Goal: Find specific page/section: Find specific page/section

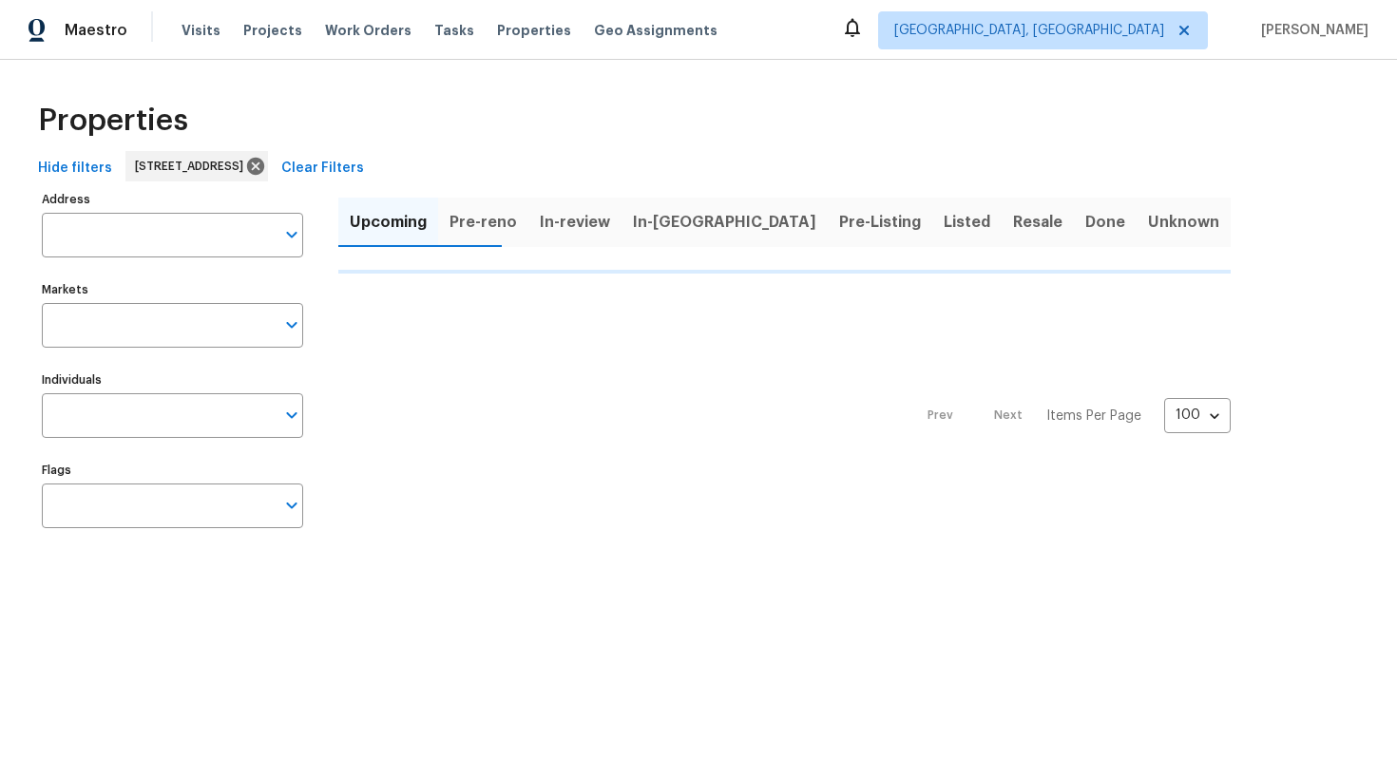
type input "[STREET_ADDRESS]"
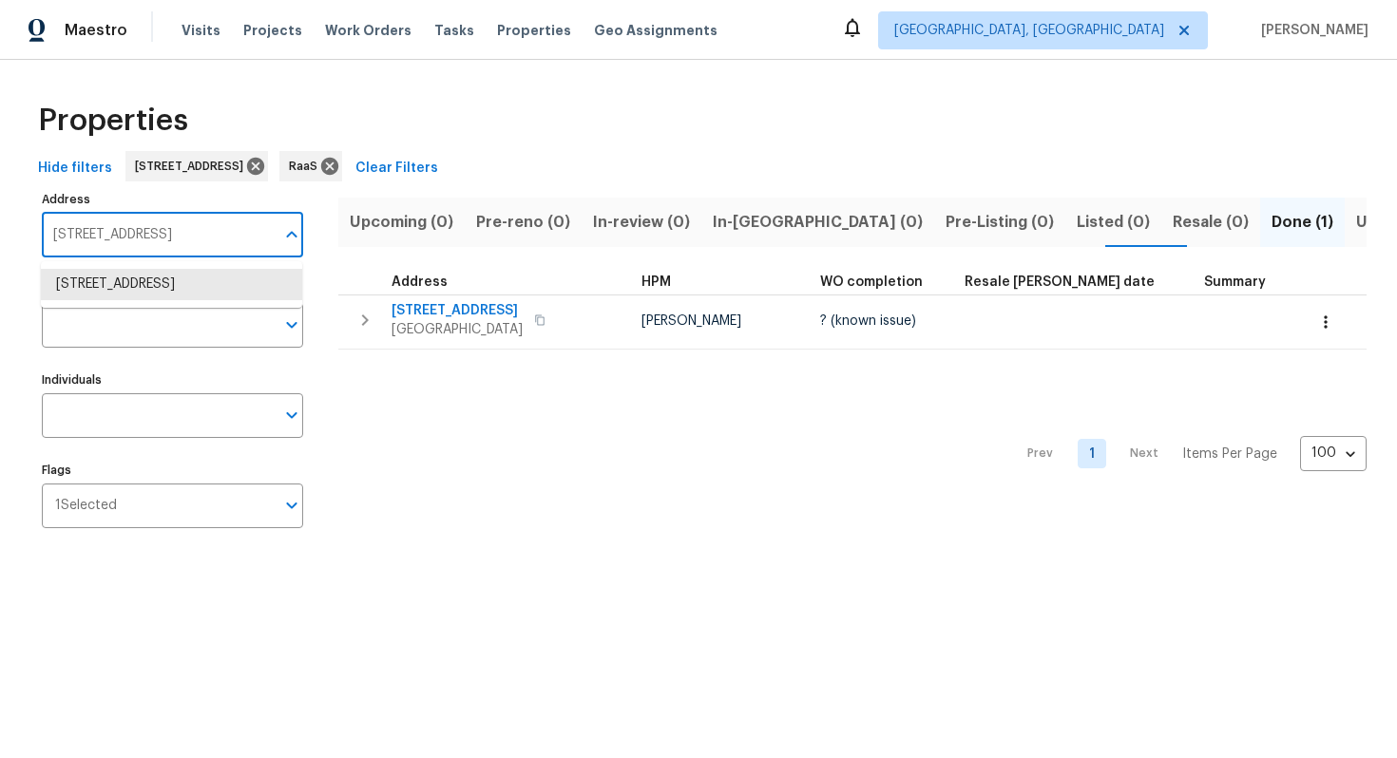
click at [152, 236] on input "2212 Chestnut Log Loop Lithia Springs GA 30122" at bounding box center [158, 235] width 233 height 45
paste input "3527 Glenview Cir SW, Atlanta, GA 30331"
type input "3527 Glenview Cir SW, Atlanta, GA 30331"
click at [177, 292] on li "3527 Glenview Cir SW Atlanta GA 30331" at bounding box center [171, 284] width 261 height 31
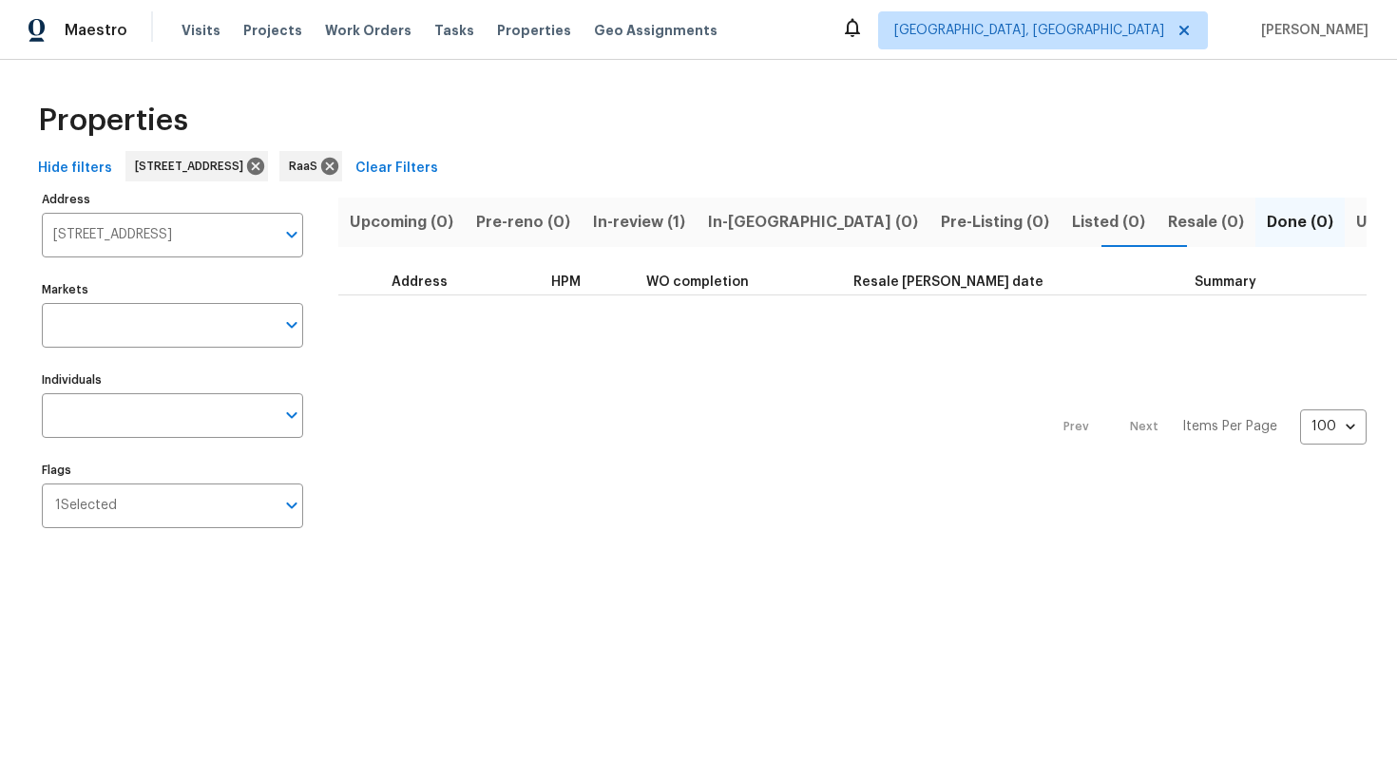
click at [648, 216] on span "In-review (1)" at bounding box center [639, 222] width 92 height 27
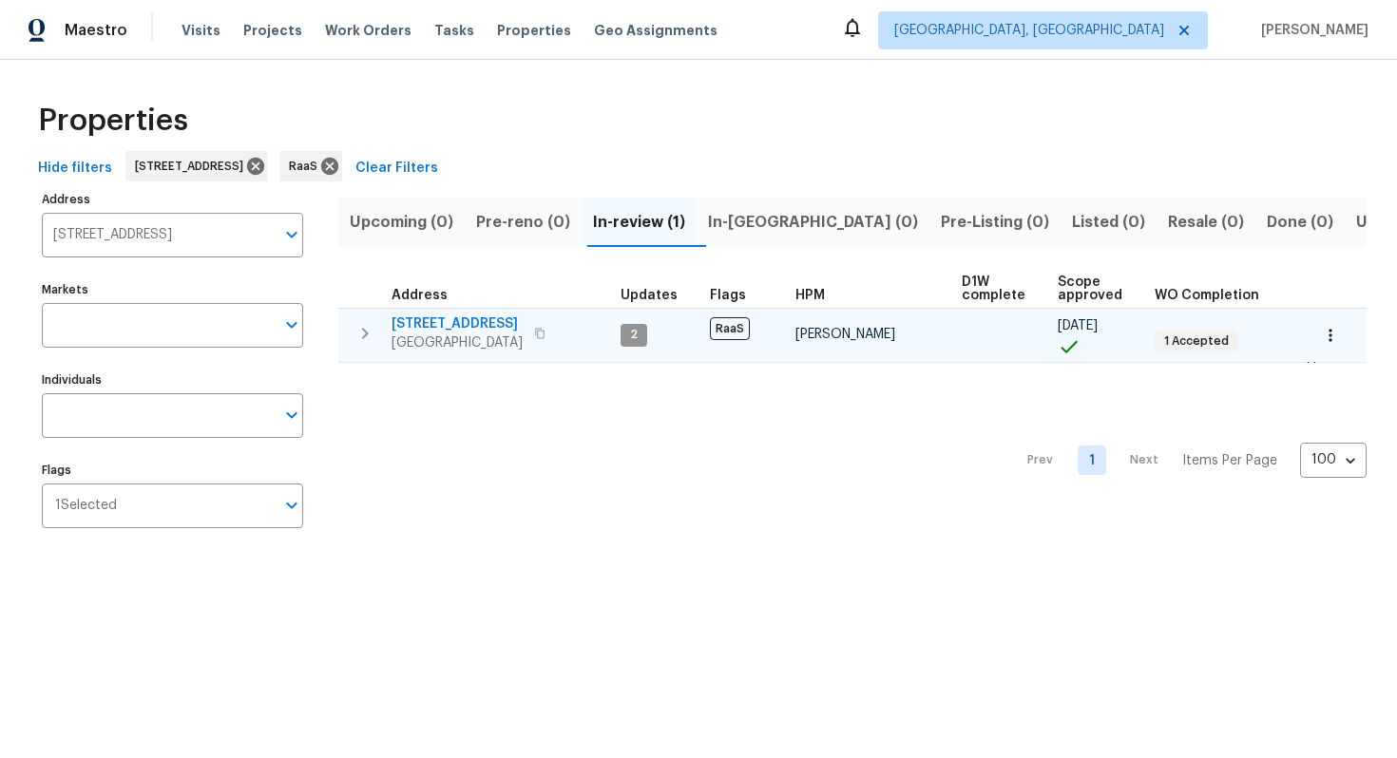
click at [533, 325] on div "3527 Glenview Cir SW Atlanta, GA 30331" at bounding box center [498, 334] width 214 height 38
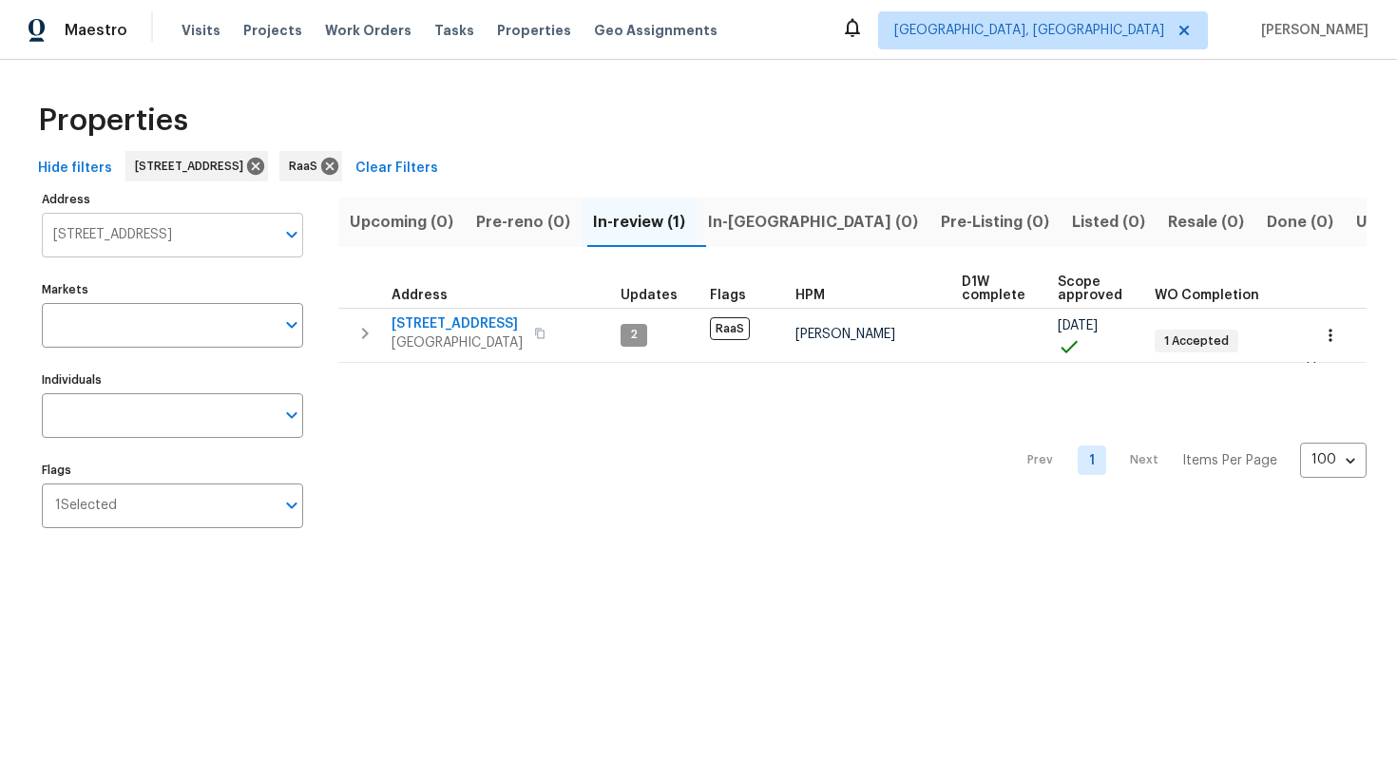
click at [224, 232] on input "3527 Glenview Cir SW Atlanta GA 30331" at bounding box center [158, 235] width 233 height 45
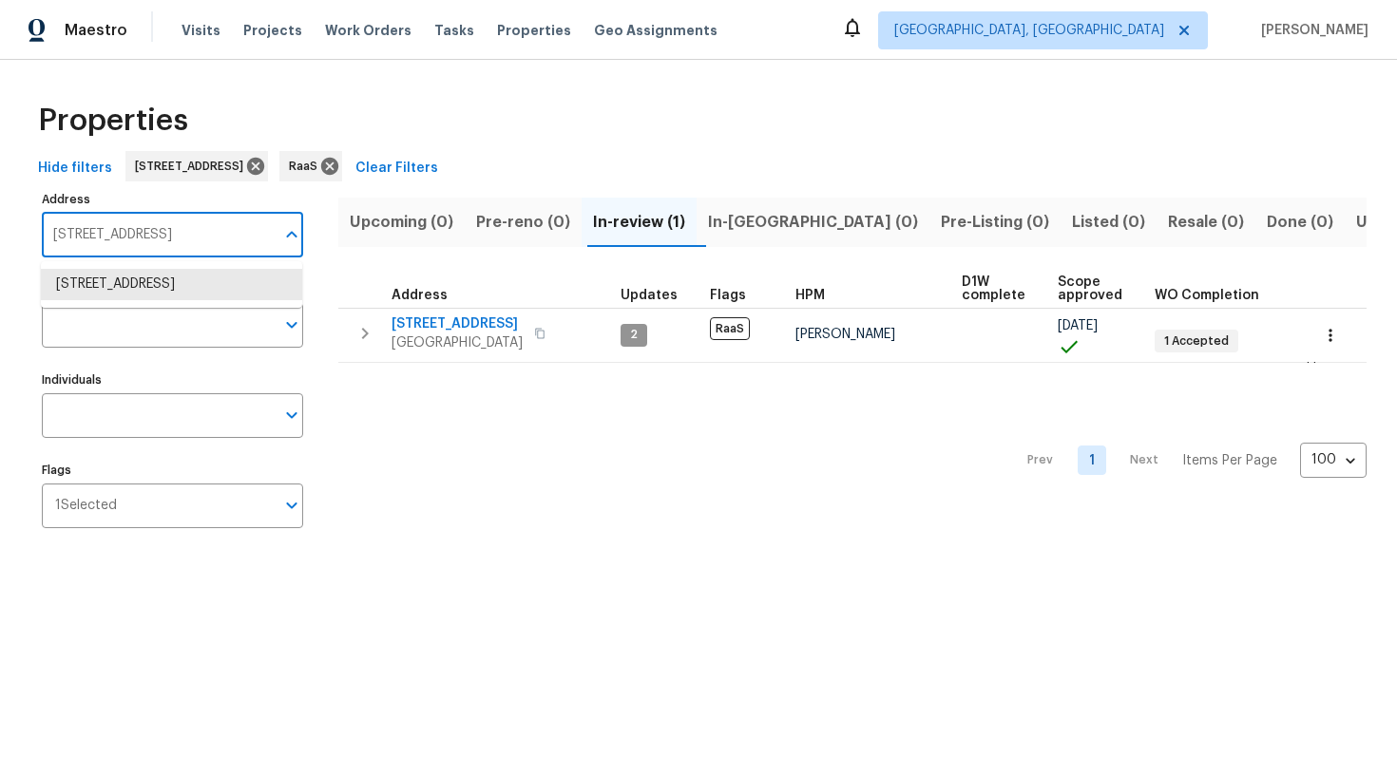
paste input "7640 Blue Spring Dr, Land O Lakes, FL 34637"
type input "7640 Blue Spring Dr, Land O Lakes, FL 34637"
click at [163, 300] on li "7640 Blue Spring Dr Land O Lakes FL 34637" at bounding box center [171, 284] width 261 height 31
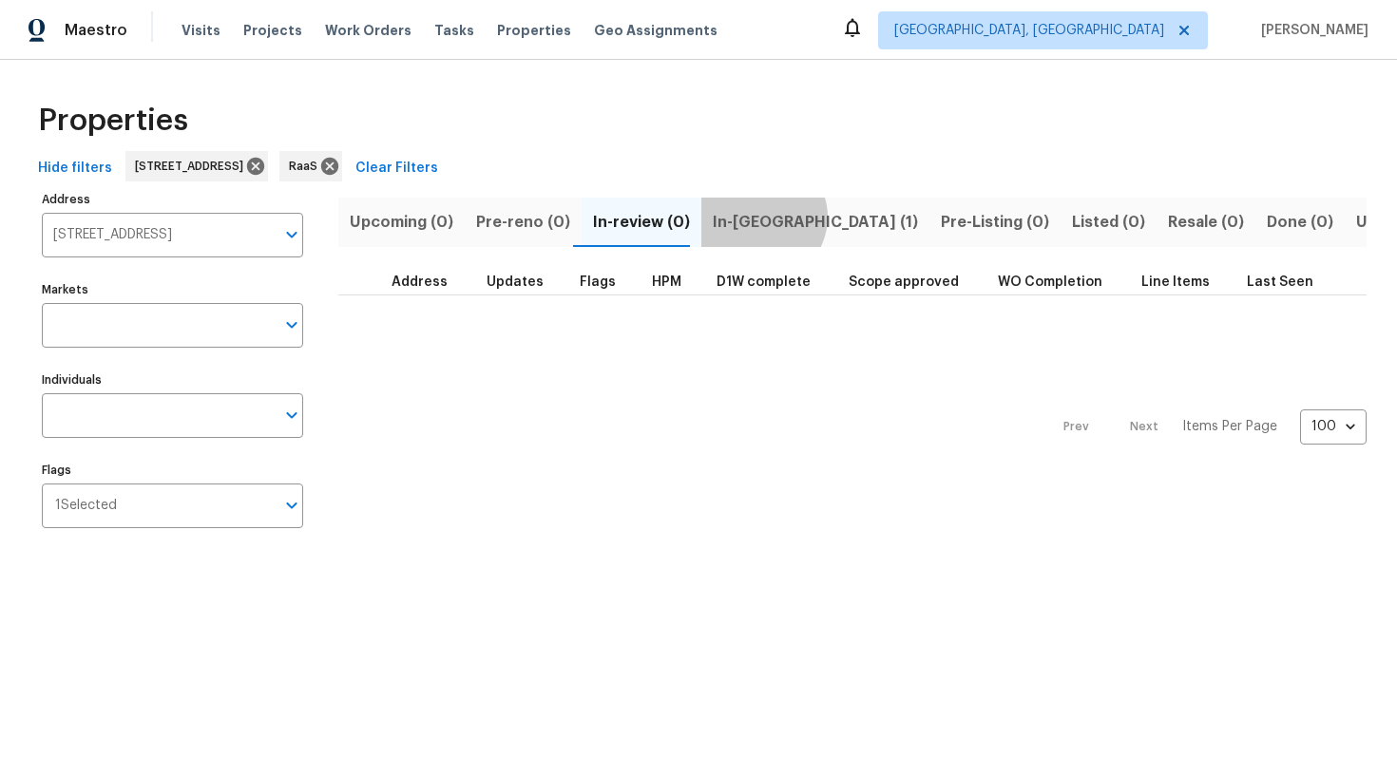
click at [749, 217] on span "In-[GEOGRAPHIC_DATA] (1)" at bounding box center [815, 222] width 205 height 27
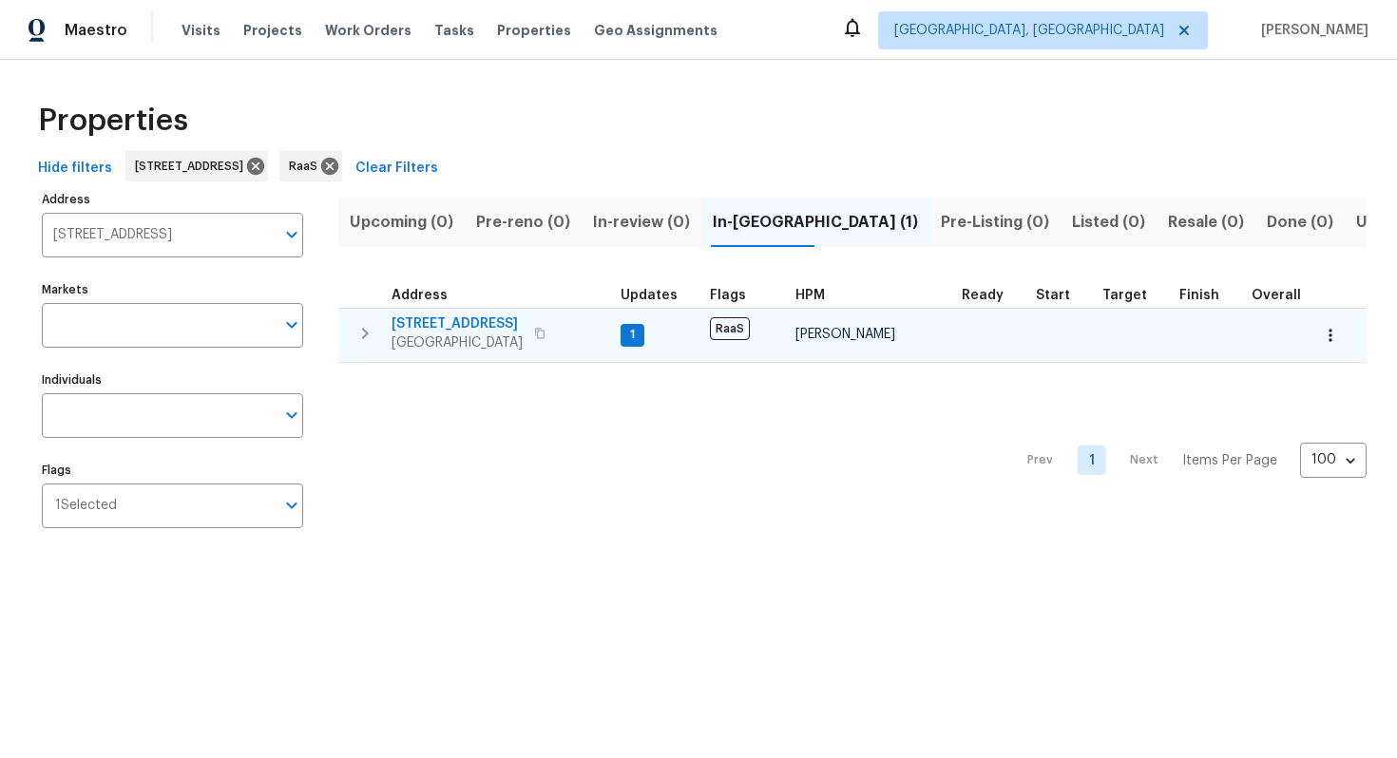
click at [447, 324] on span "7640 Blue Spring Dr" at bounding box center [456, 324] width 131 height 19
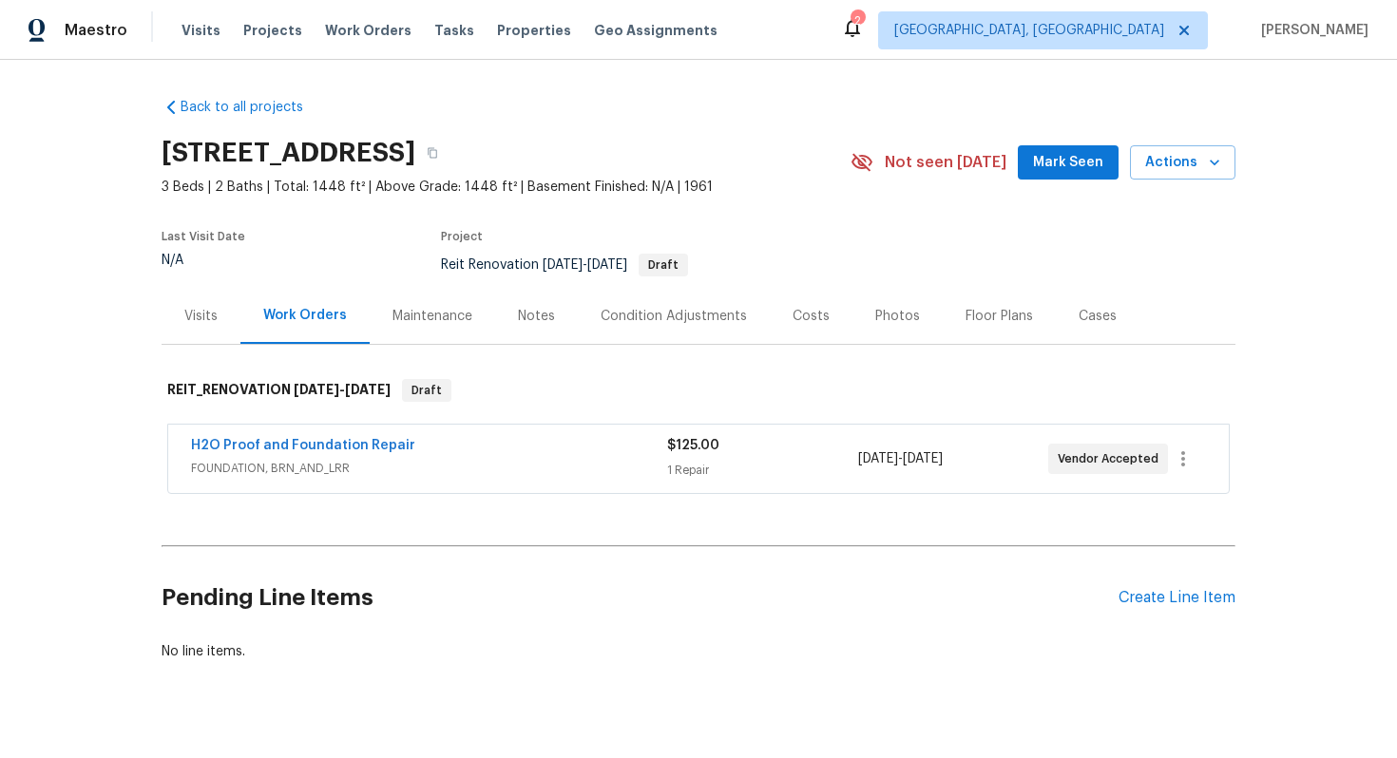
click at [805, 319] on div "Costs" at bounding box center [810, 316] width 37 height 19
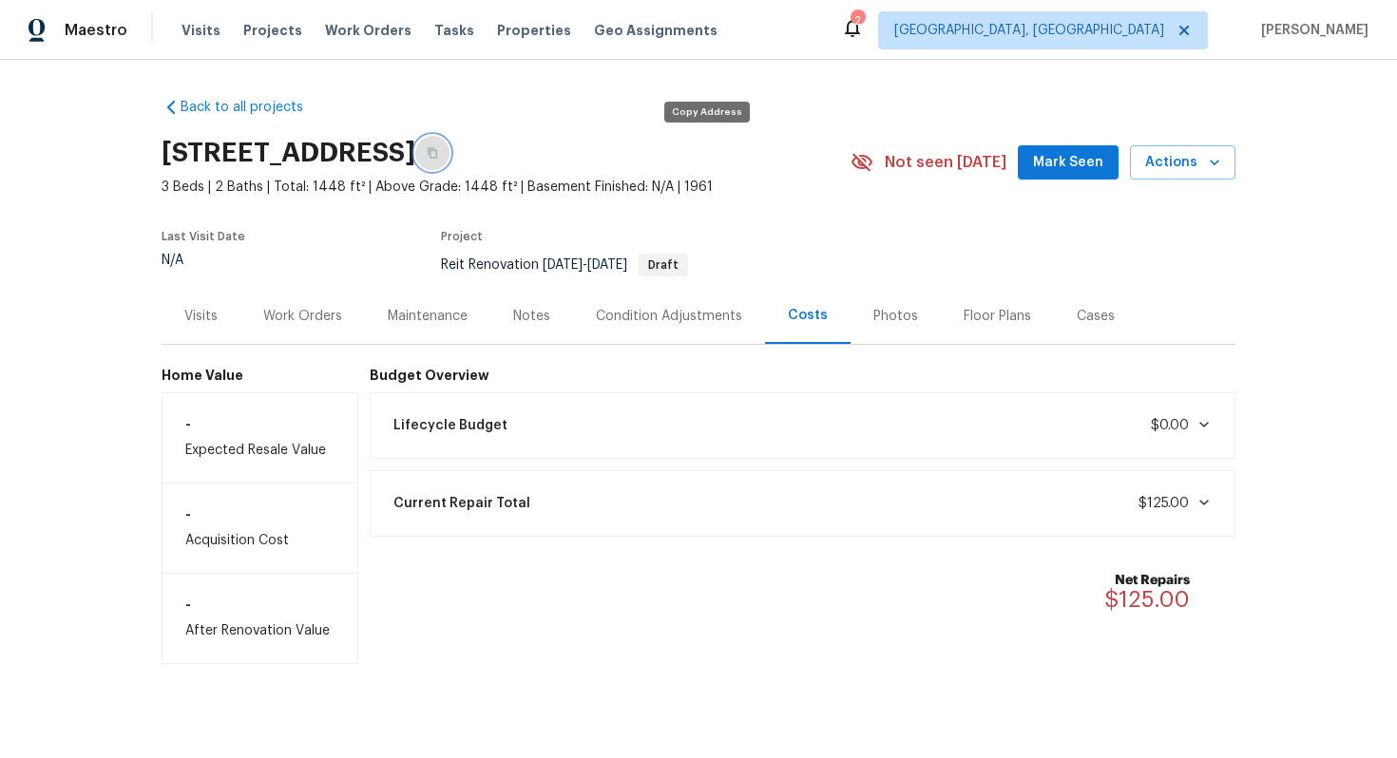
click at [449, 143] on button "button" at bounding box center [432, 153] width 34 height 34
click at [307, 323] on div "Work Orders" at bounding box center [302, 316] width 79 height 19
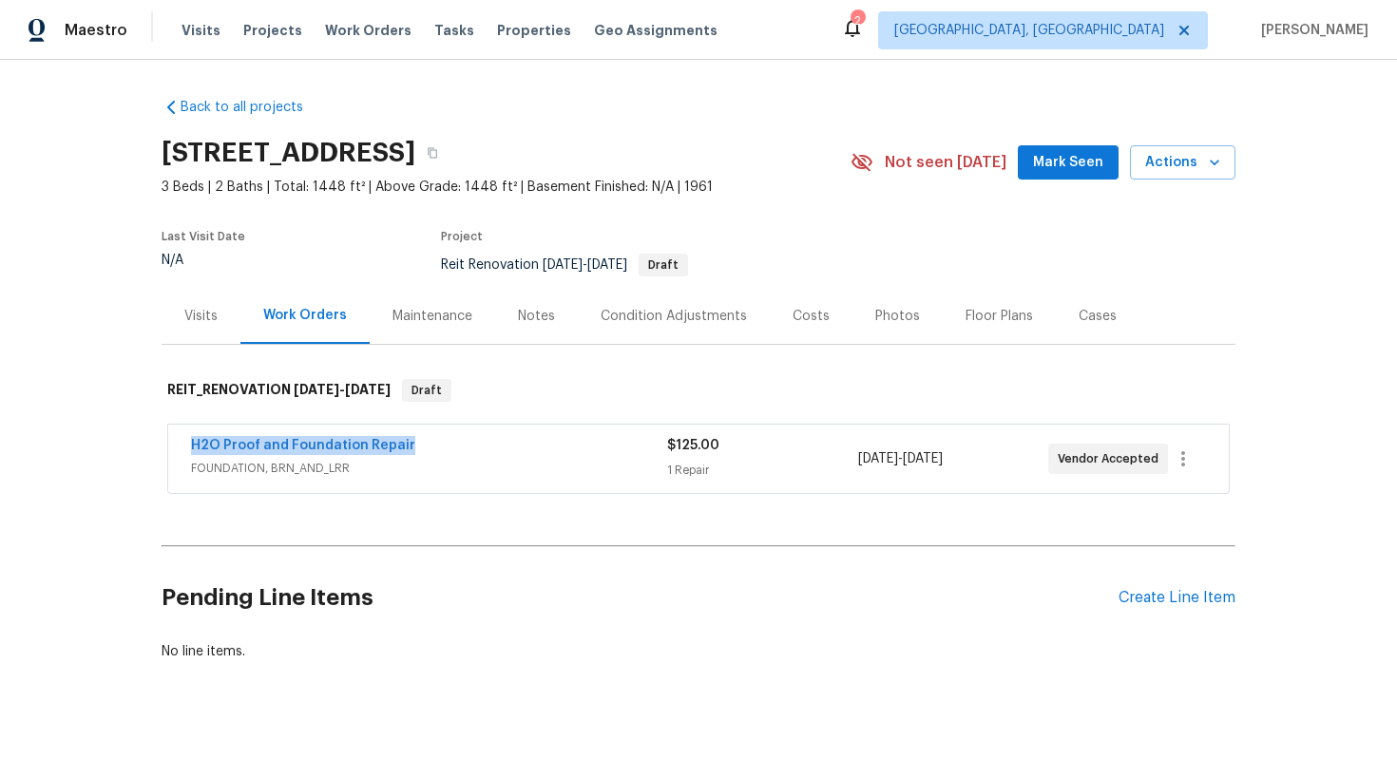
drag, startPoint x: 178, startPoint y: 444, endPoint x: 426, endPoint y: 446, distance: 248.0
click at [426, 446] on div "H2O Proof and Foundation Repair FOUNDATION, BRN_AND_LRR $125.00 1 Repair 8/7/20…" at bounding box center [698, 459] width 1060 height 68
copy link "H2O Proof and Foundation Repair"
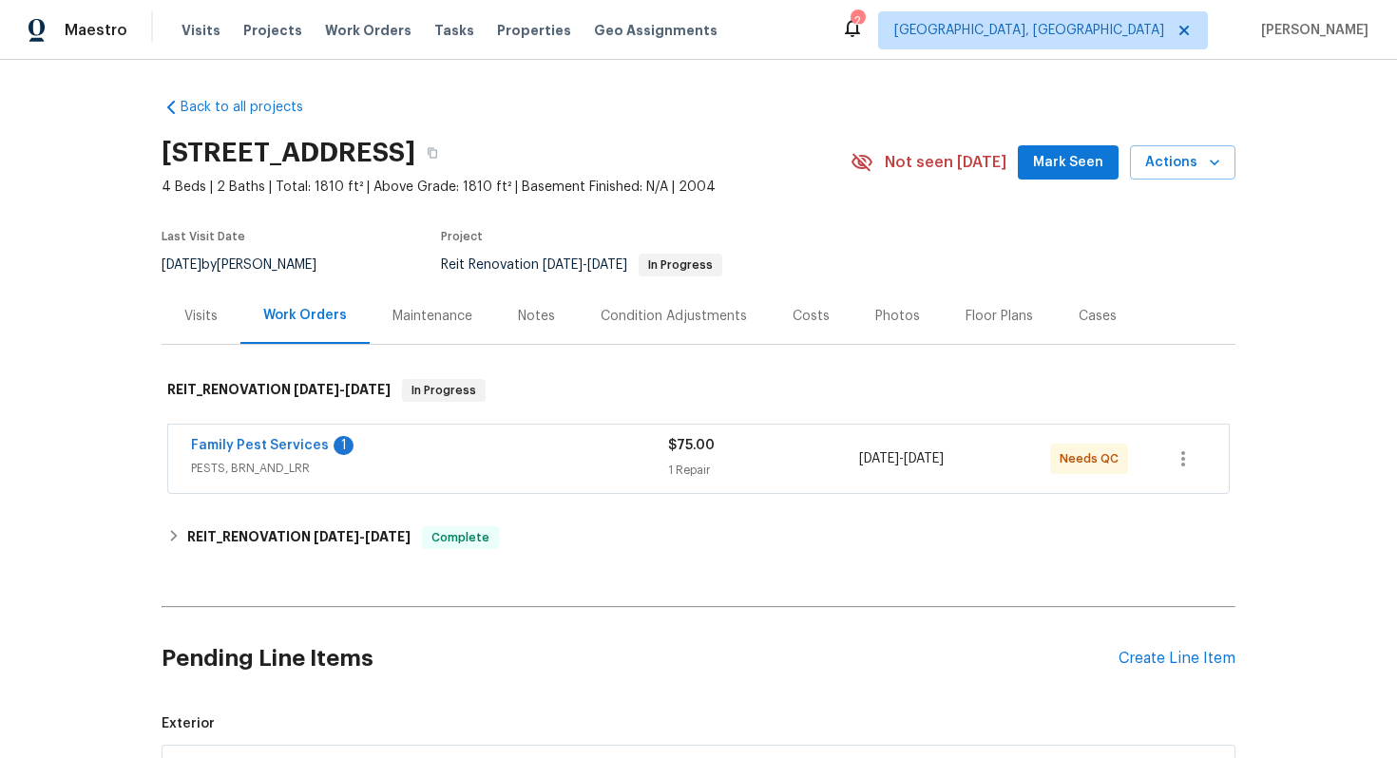
click at [782, 314] on div "Costs" at bounding box center [811, 316] width 83 height 56
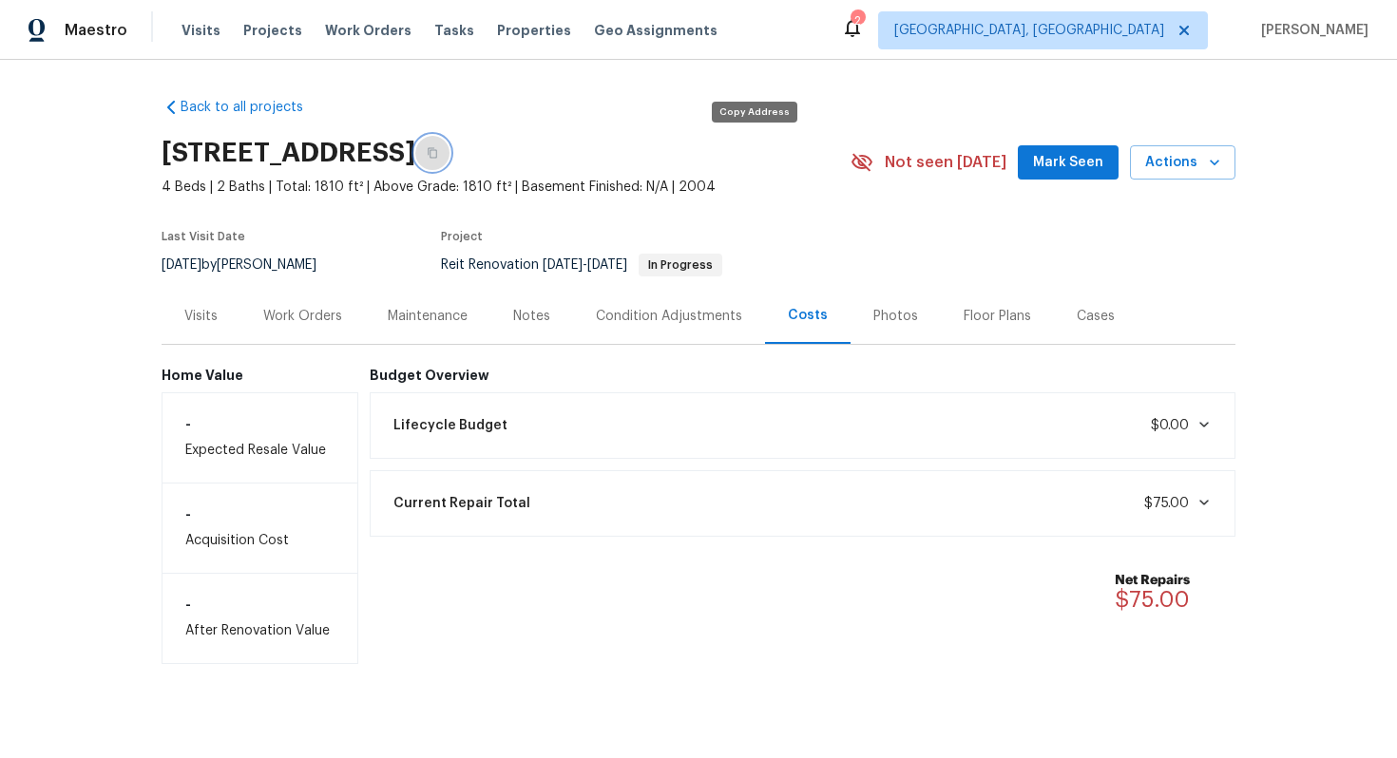
click at [438, 154] on icon "button" at bounding box center [432, 152] width 11 height 11
click at [299, 315] on div "Work Orders" at bounding box center [302, 316] width 79 height 19
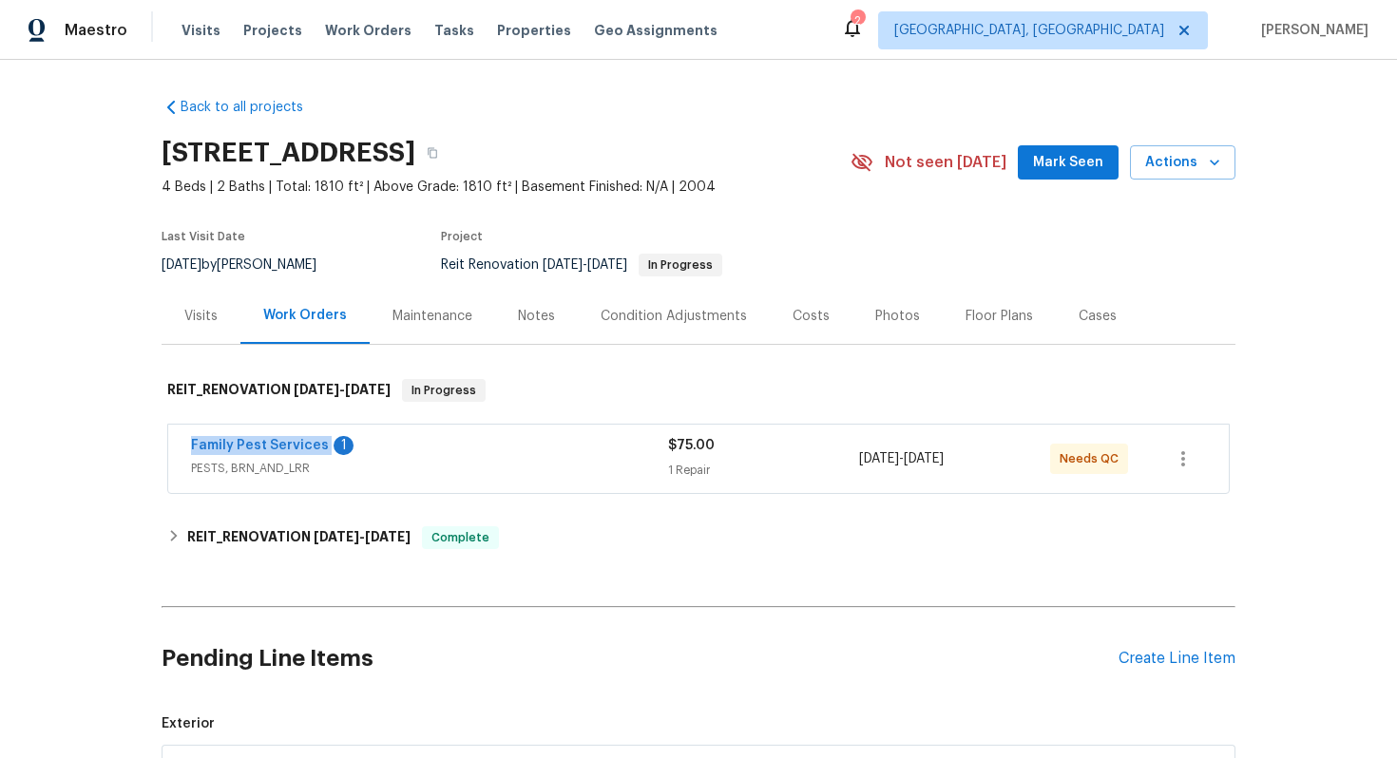
drag, startPoint x: 175, startPoint y: 444, endPoint x: 349, endPoint y: 431, distance: 174.3
click at [349, 431] on div "Family Pest Services 1 PESTS, BRN_AND_LRR $75.00 1 Repair 8/7/2025 - 8/7/2025 N…" at bounding box center [698, 459] width 1060 height 68
copy link "Family Pest Services"
click at [438, 152] on icon "button" at bounding box center [432, 152] width 11 height 11
